Goal: Transaction & Acquisition: Purchase product/service

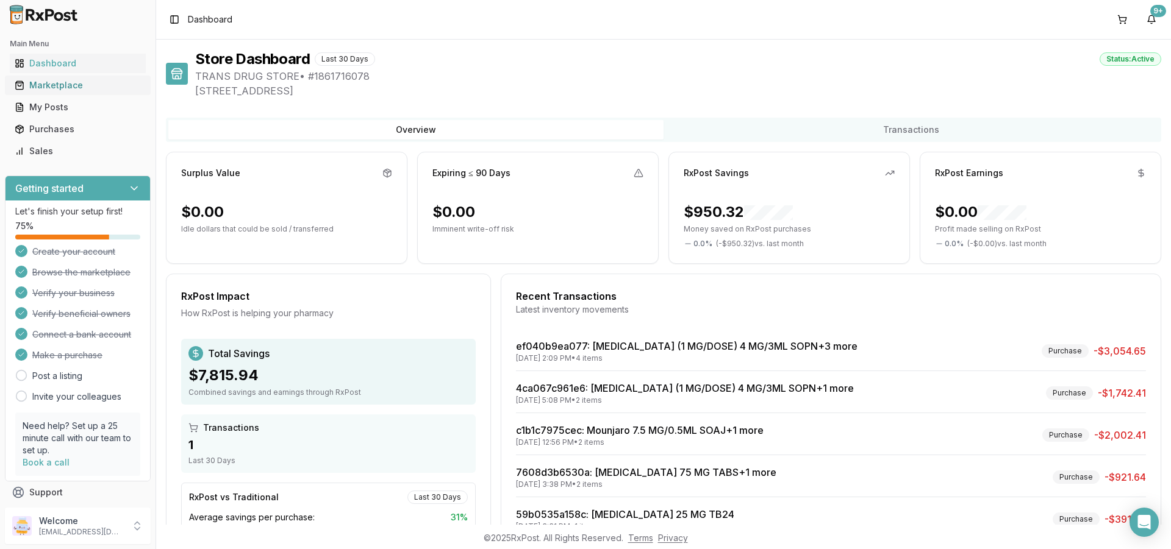
click at [58, 84] on div "Marketplace" at bounding box center [78, 85] width 126 height 12
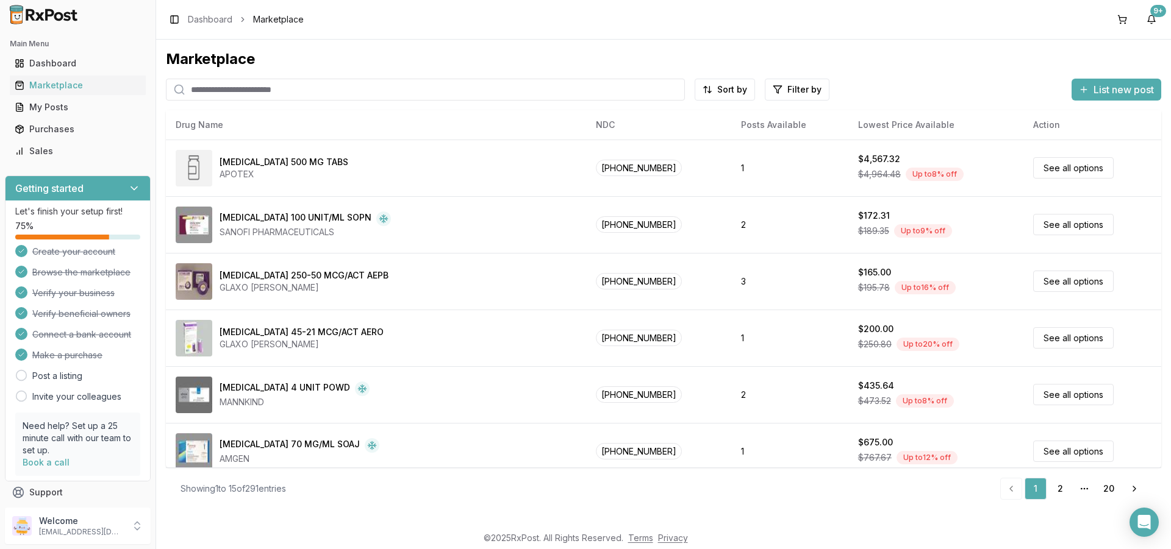
click at [313, 93] on input "search" at bounding box center [425, 90] width 519 height 22
type input "*******"
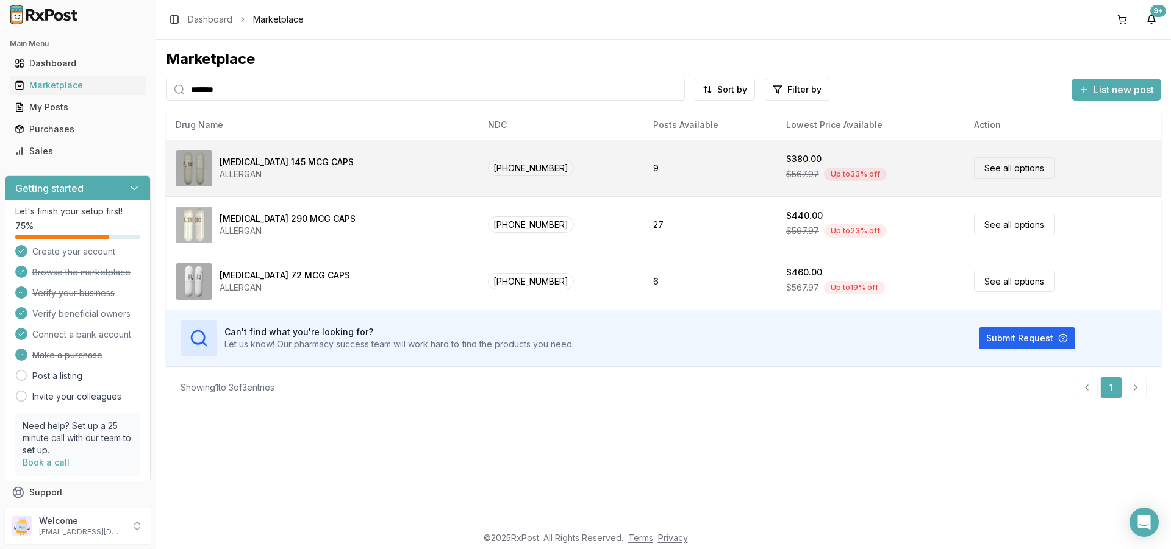
click at [263, 160] on div "[MEDICAL_DATA] 145 MCG CAPS" at bounding box center [287, 162] width 134 height 12
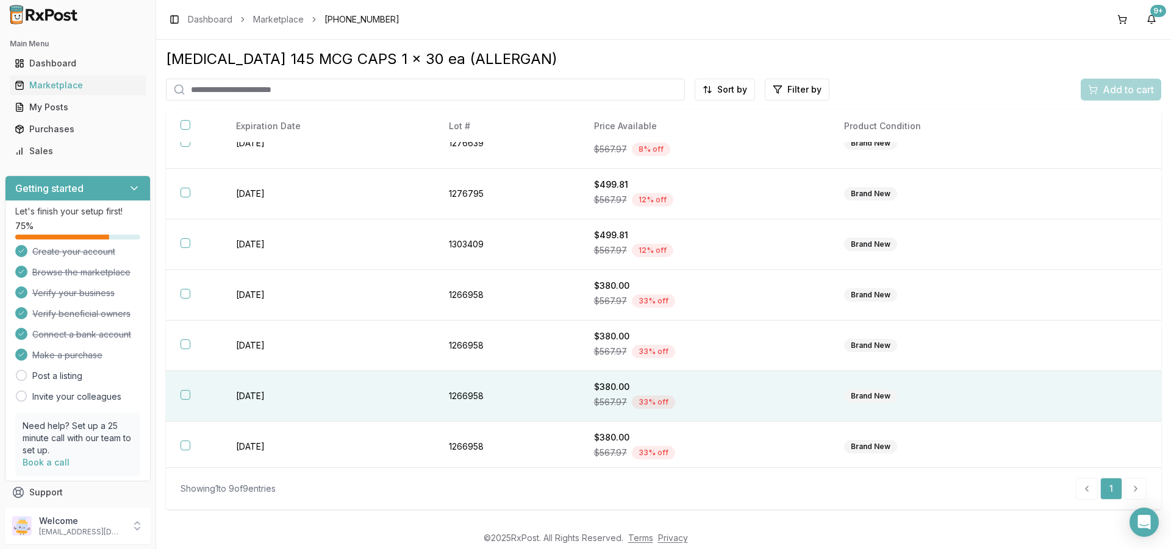
scroll to position [130, 0]
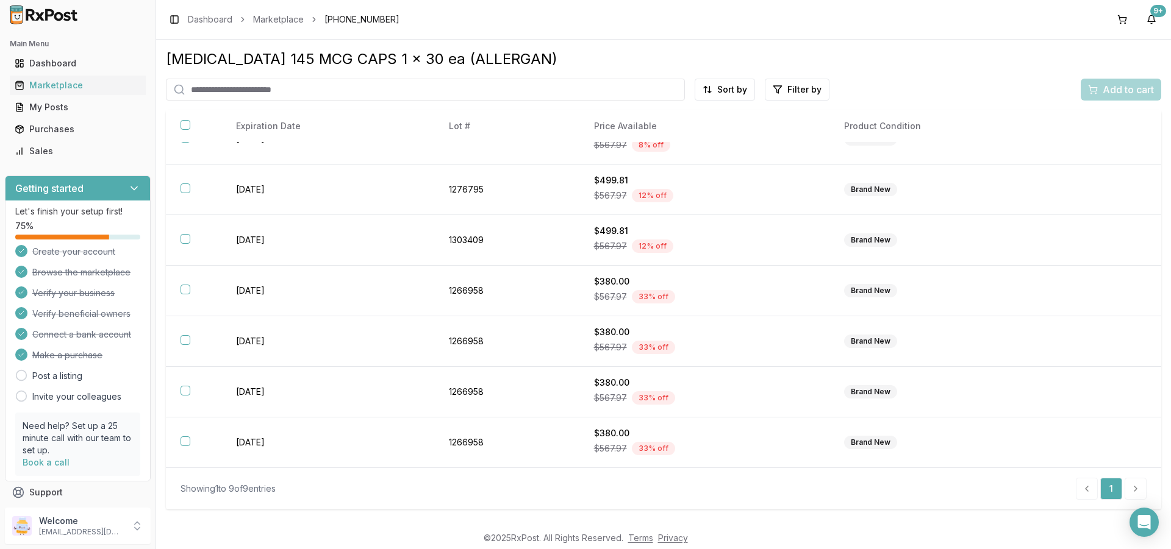
click at [1134, 487] on li "pagination" at bounding box center [1135, 489] width 22 height 22
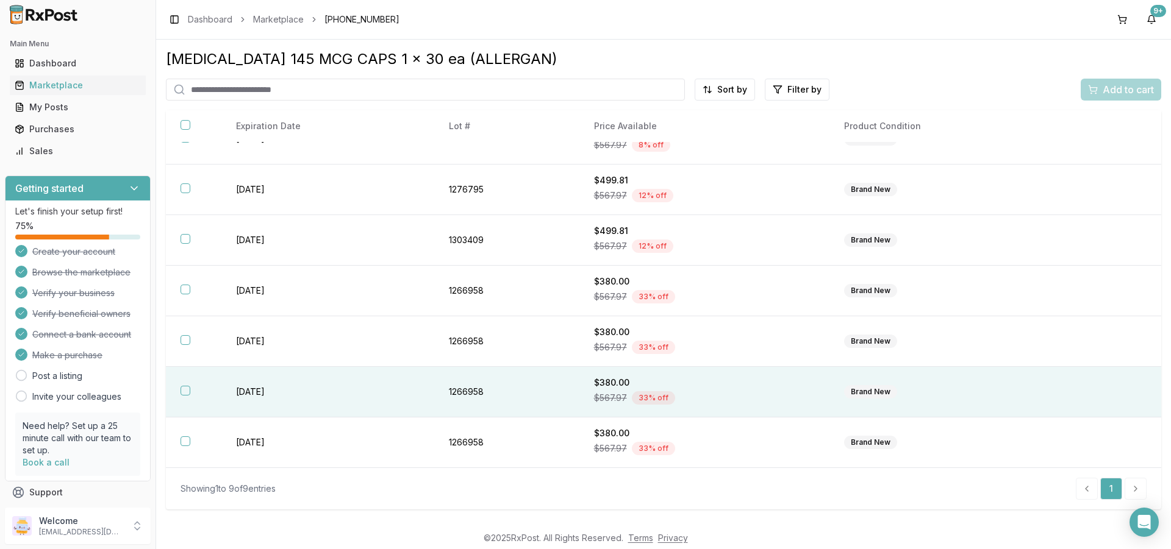
drag, startPoint x: 188, startPoint y: 442, endPoint x: 187, endPoint y: 392, distance: 49.4
click at [188, 440] on button "button" at bounding box center [186, 442] width 10 height 10
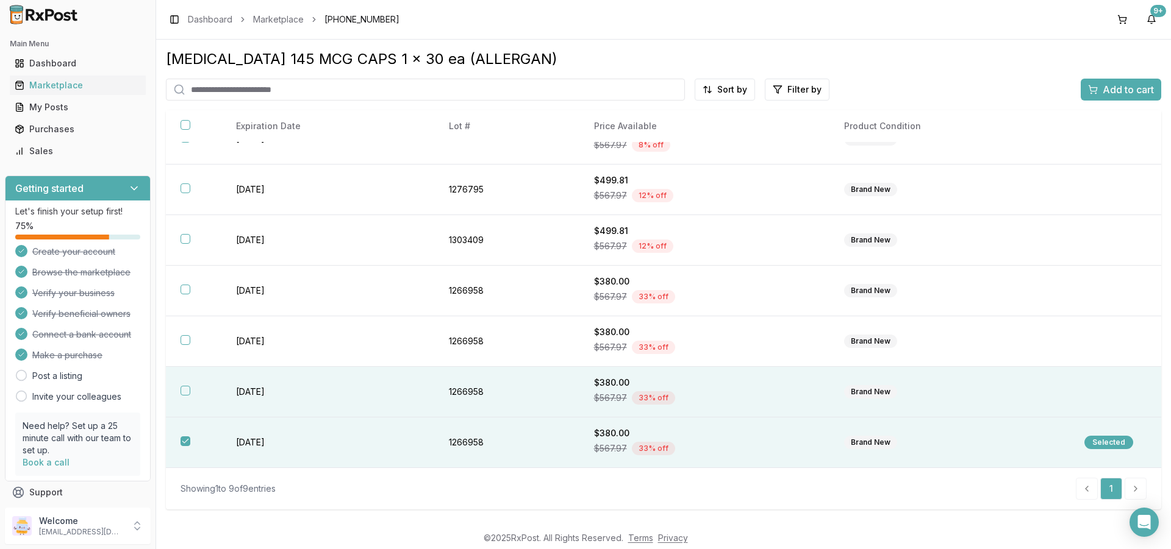
click at [185, 388] on button "button" at bounding box center [186, 391] width 10 height 10
click at [1129, 92] on span "Add to cart" at bounding box center [1128, 89] width 51 height 15
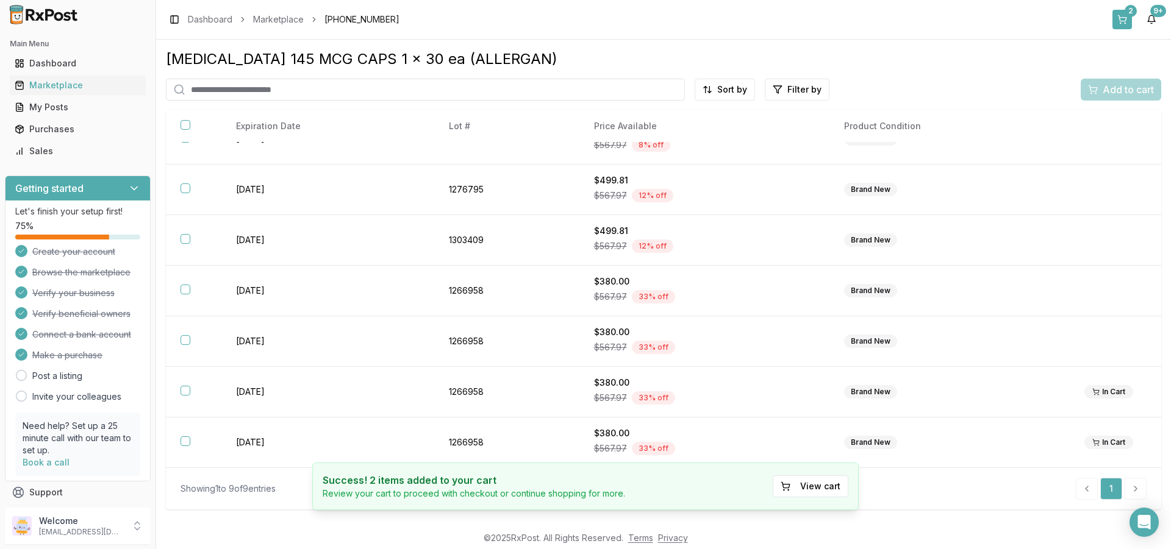
click at [1128, 20] on button "2" at bounding box center [1122, 20] width 20 height 20
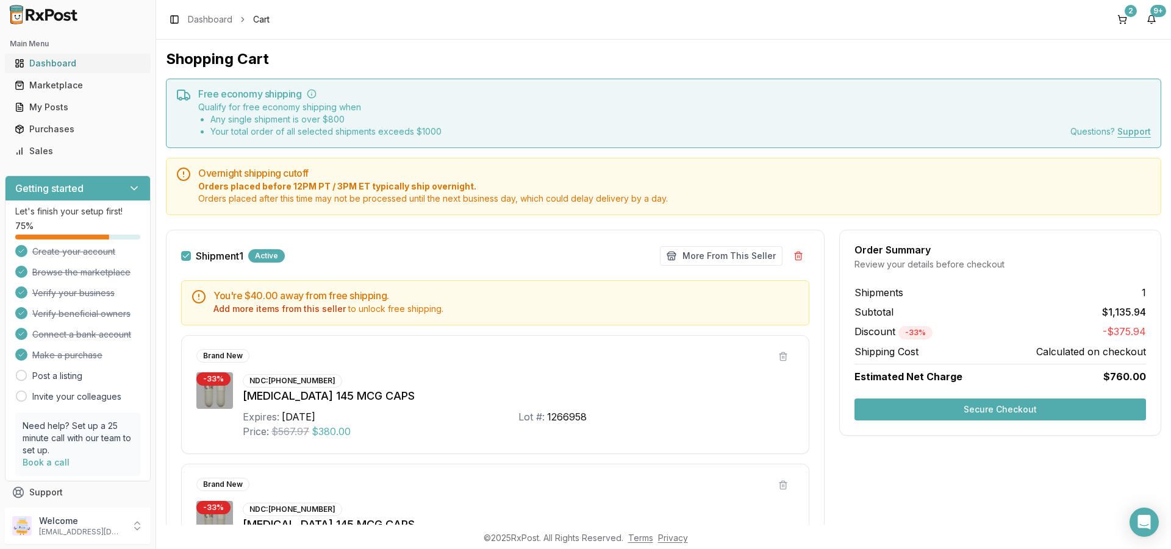
click at [60, 62] on div "Dashboard" at bounding box center [78, 63] width 126 height 12
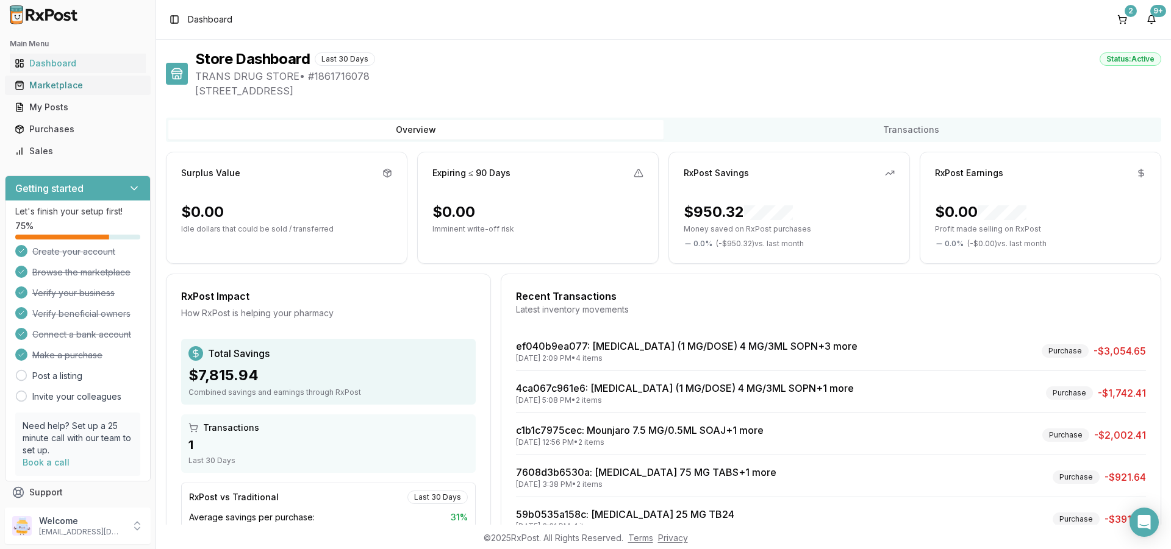
click at [55, 85] on div "Marketplace" at bounding box center [78, 85] width 126 height 12
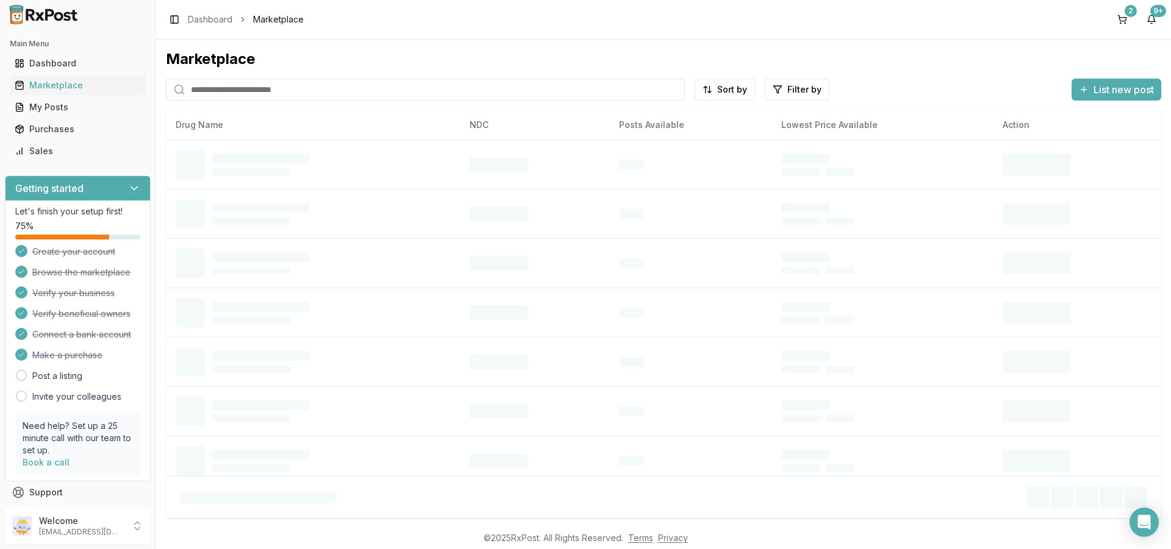
click at [253, 93] on input "search" at bounding box center [425, 90] width 519 height 22
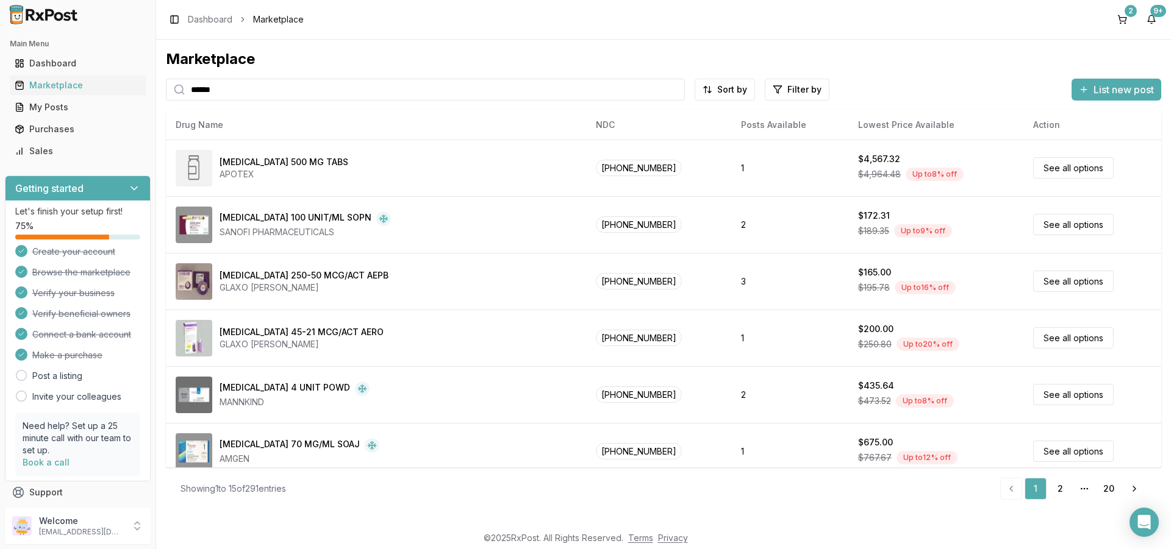
type input "******"
